Goal: Information Seeking & Learning: Learn about a topic

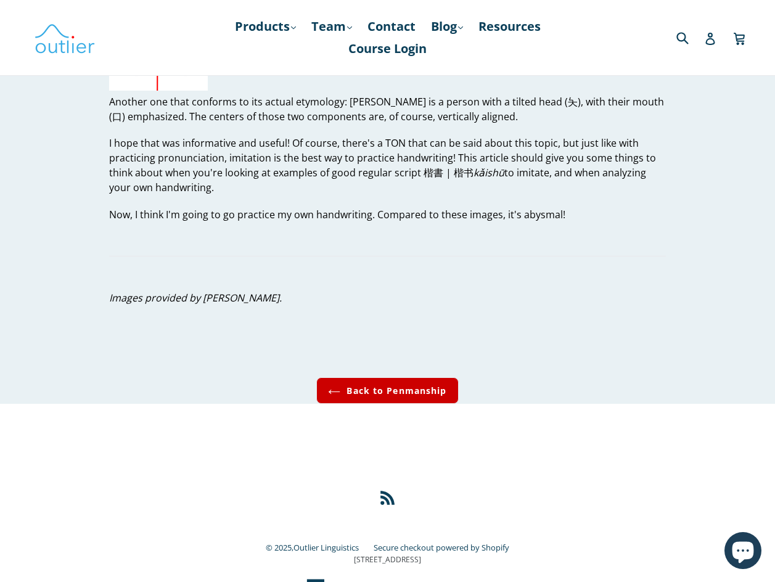
scroll to position [3932, 0]
click at [381, 380] on link "Back to Penmanship" at bounding box center [387, 390] width 142 height 27
click at [389, 377] on link "Back to Penmanship" at bounding box center [387, 390] width 142 height 27
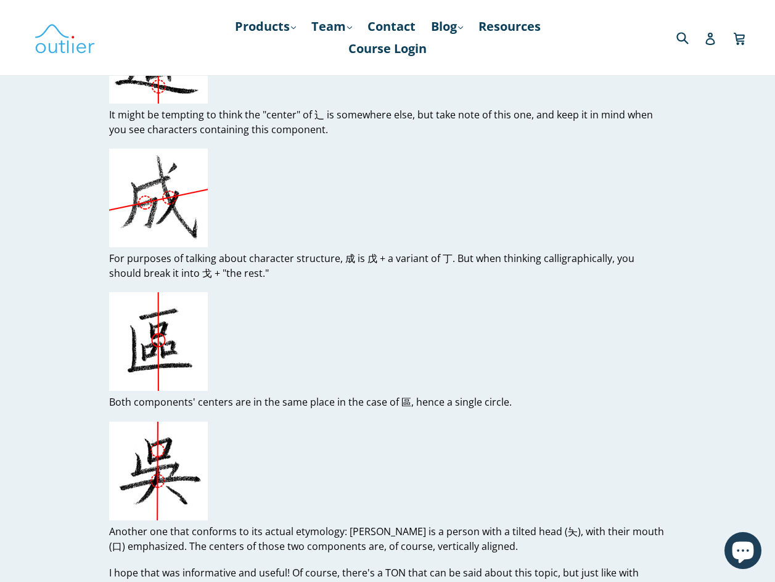
scroll to position [3501, 0]
